Goal: Communication & Community: Answer question/provide support

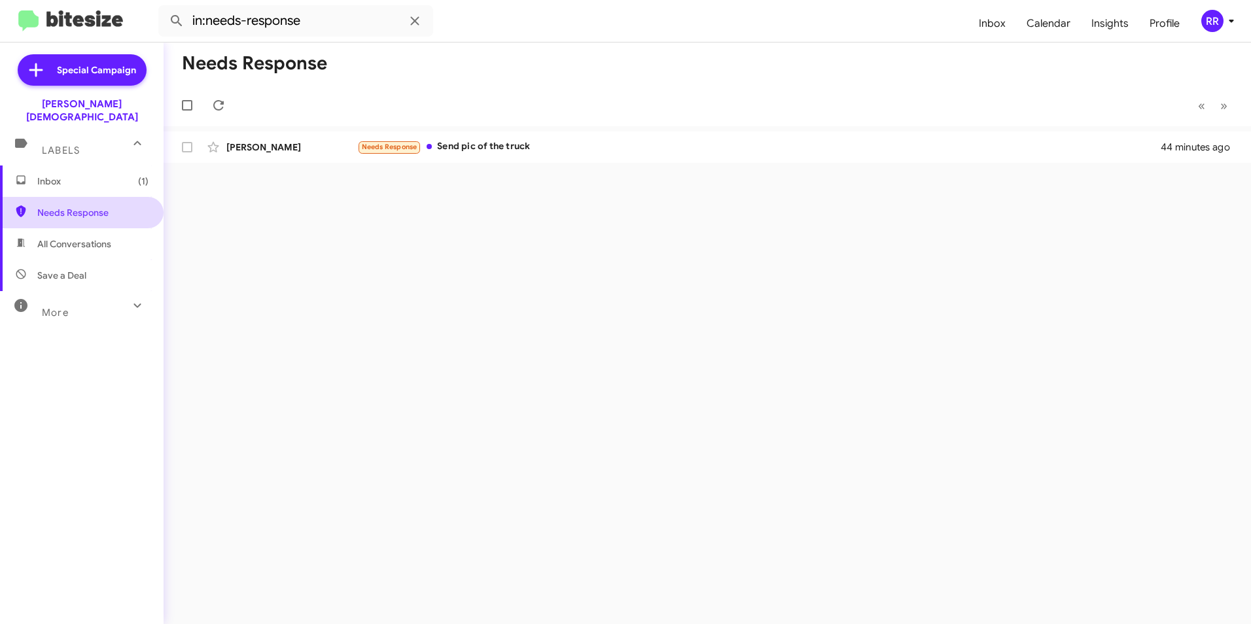
click at [97, 206] on span "Needs Response" at bounding box center [92, 212] width 111 height 13
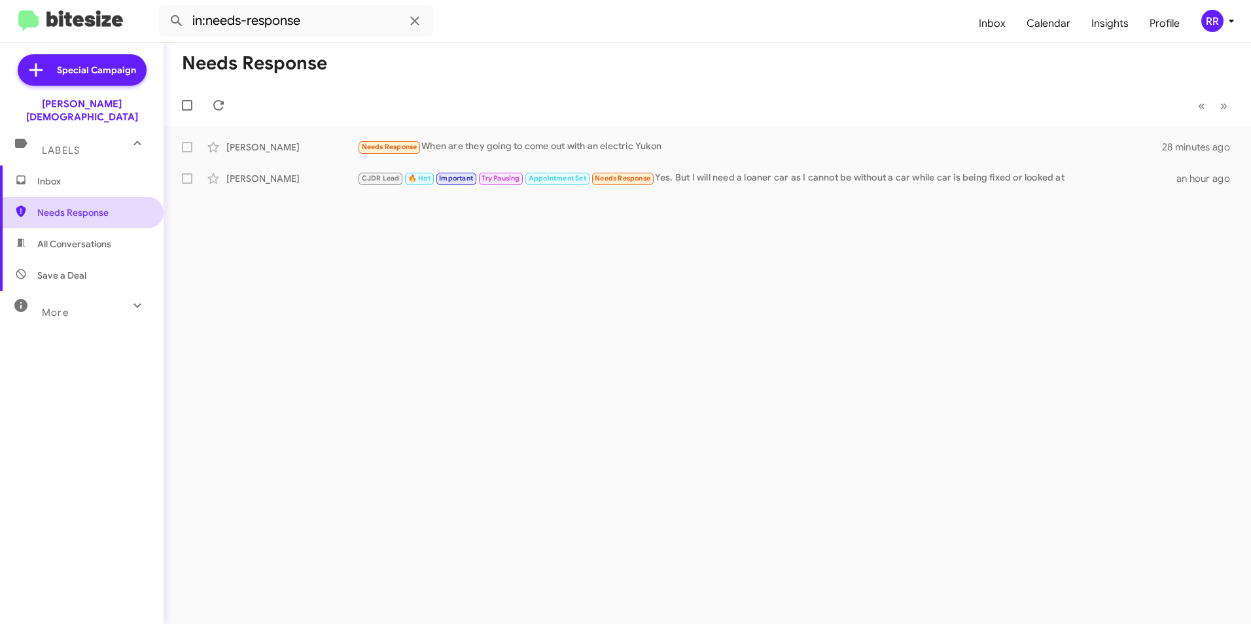
click at [74, 206] on span "Needs Response" at bounding box center [92, 212] width 111 height 13
click at [262, 181] on div "[PERSON_NAME]" at bounding box center [291, 178] width 131 height 13
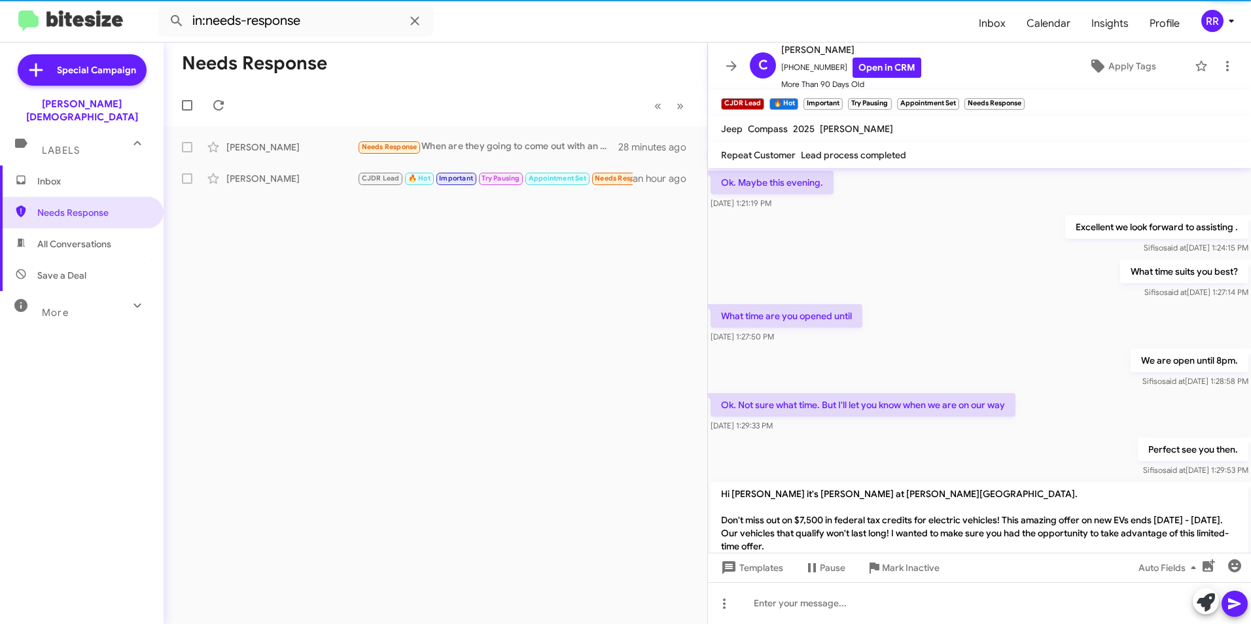
scroll to position [655, 0]
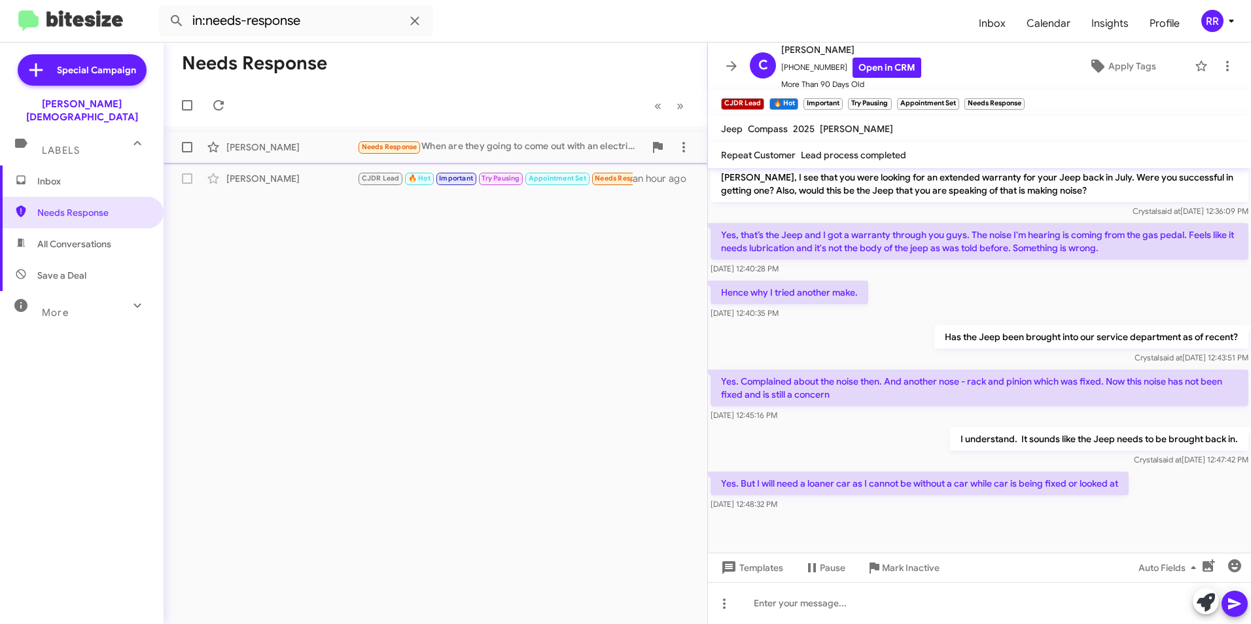
click at [283, 147] on div "[PERSON_NAME]" at bounding box center [291, 147] width 131 height 13
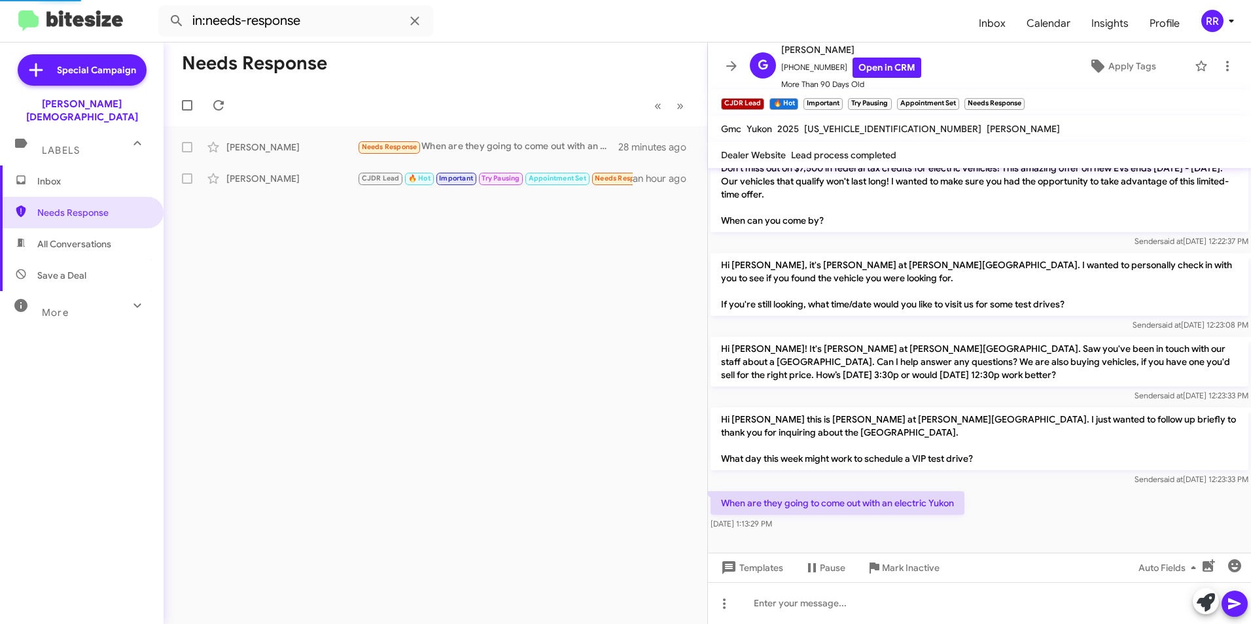
scroll to position [98, 0]
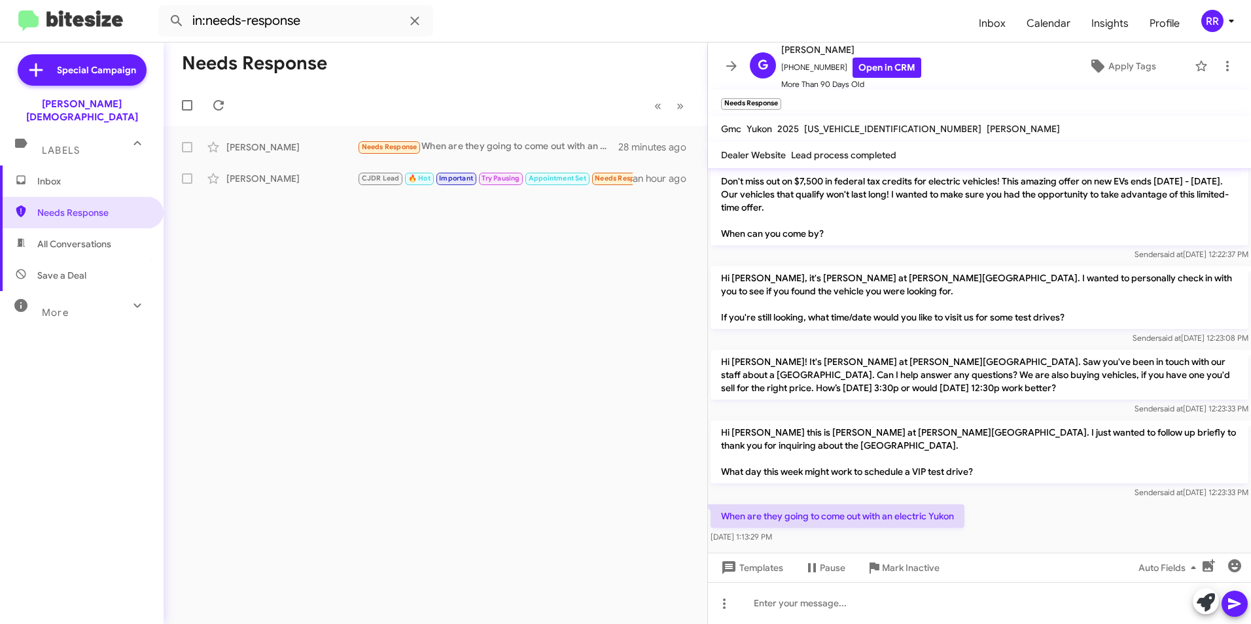
click at [66, 175] on span "Inbox" at bounding box center [92, 181] width 111 height 13
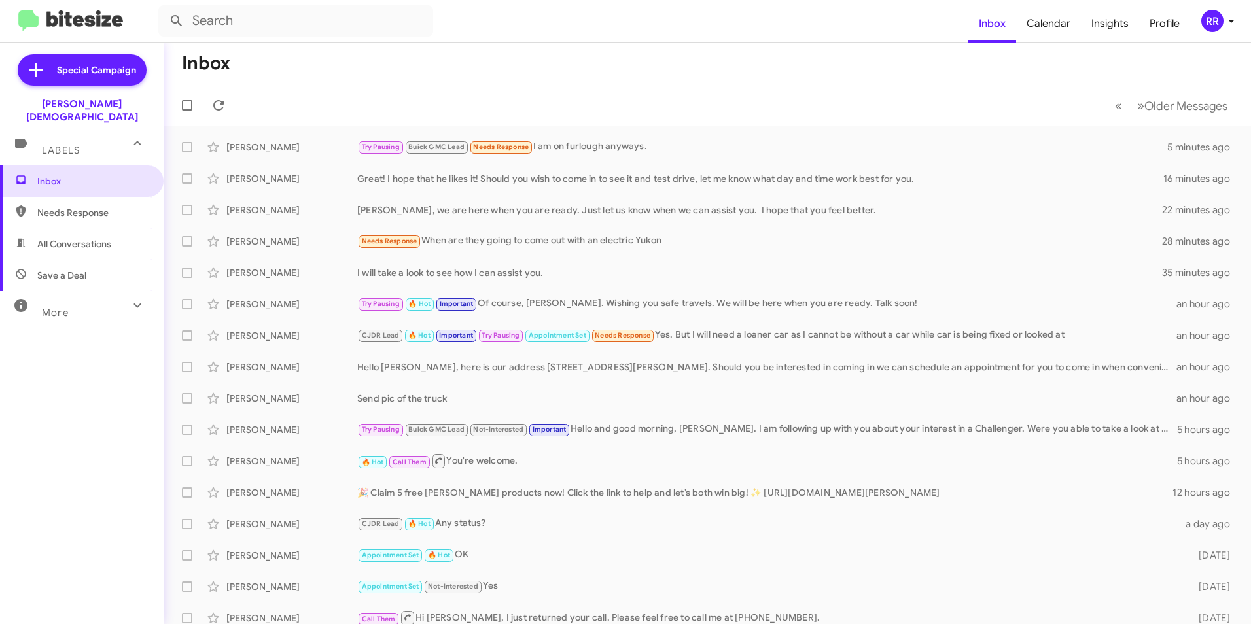
click at [65, 206] on span "Needs Response" at bounding box center [82, 212] width 164 height 31
type input "in:needs-response"
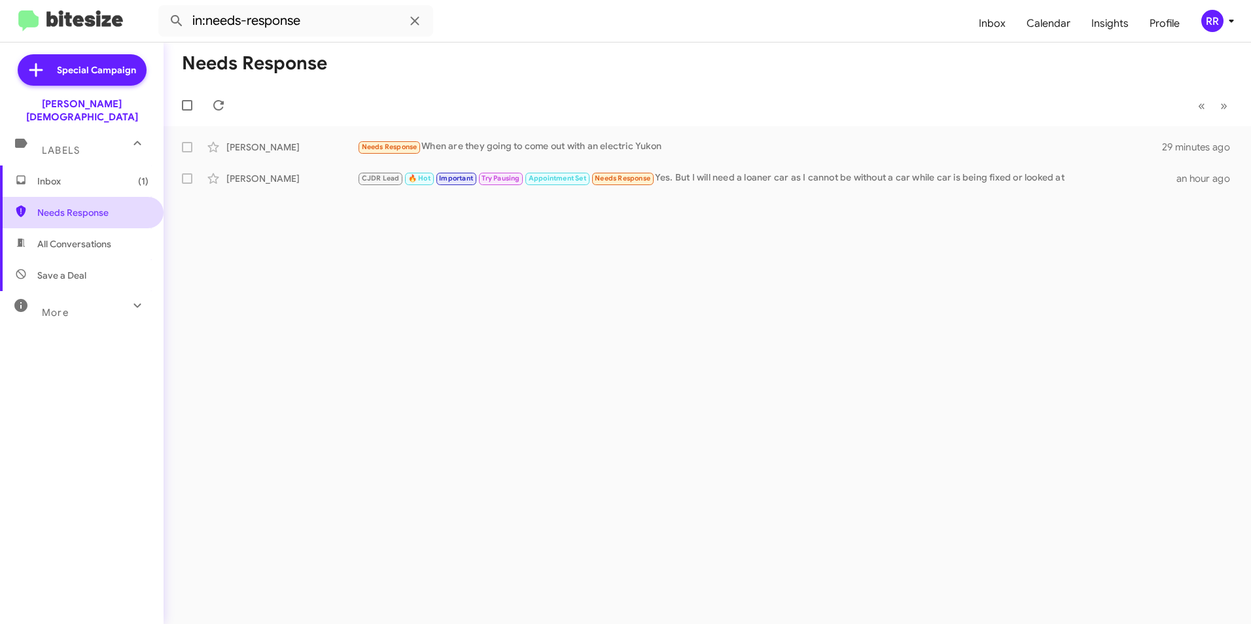
click at [101, 206] on span "Needs Response" at bounding box center [92, 212] width 111 height 13
click at [58, 206] on span "Needs Response" at bounding box center [92, 212] width 111 height 13
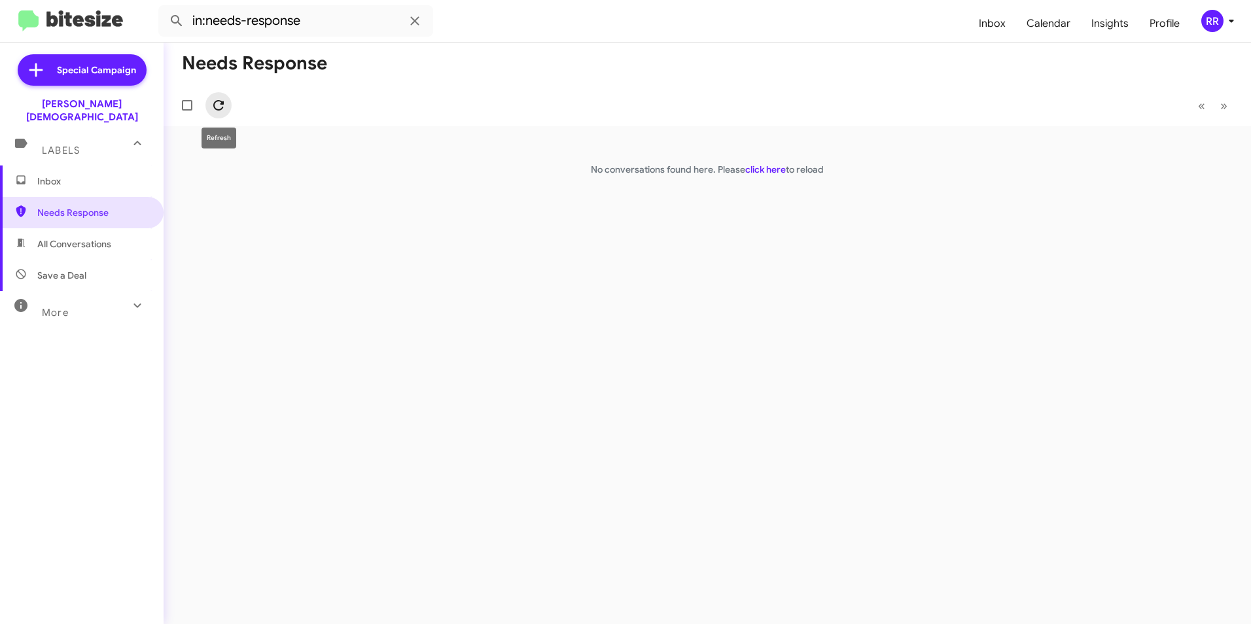
click at [220, 107] on icon at bounding box center [219, 105] width 16 height 16
click at [53, 206] on span "Needs Response" at bounding box center [92, 212] width 111 height 13
